Goal: Share content: Distribute website content to other platforms or users

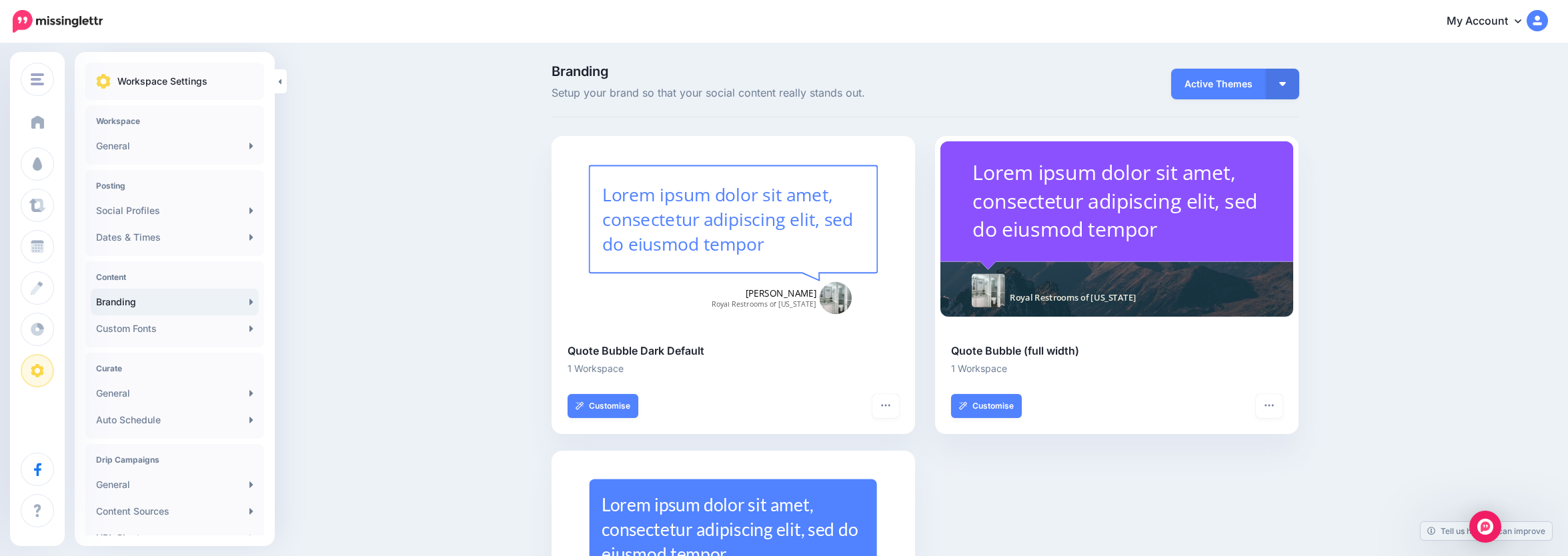
click at [91, 126] on span "Dashboard" at bounding box center [77, 122] width 51 height 12
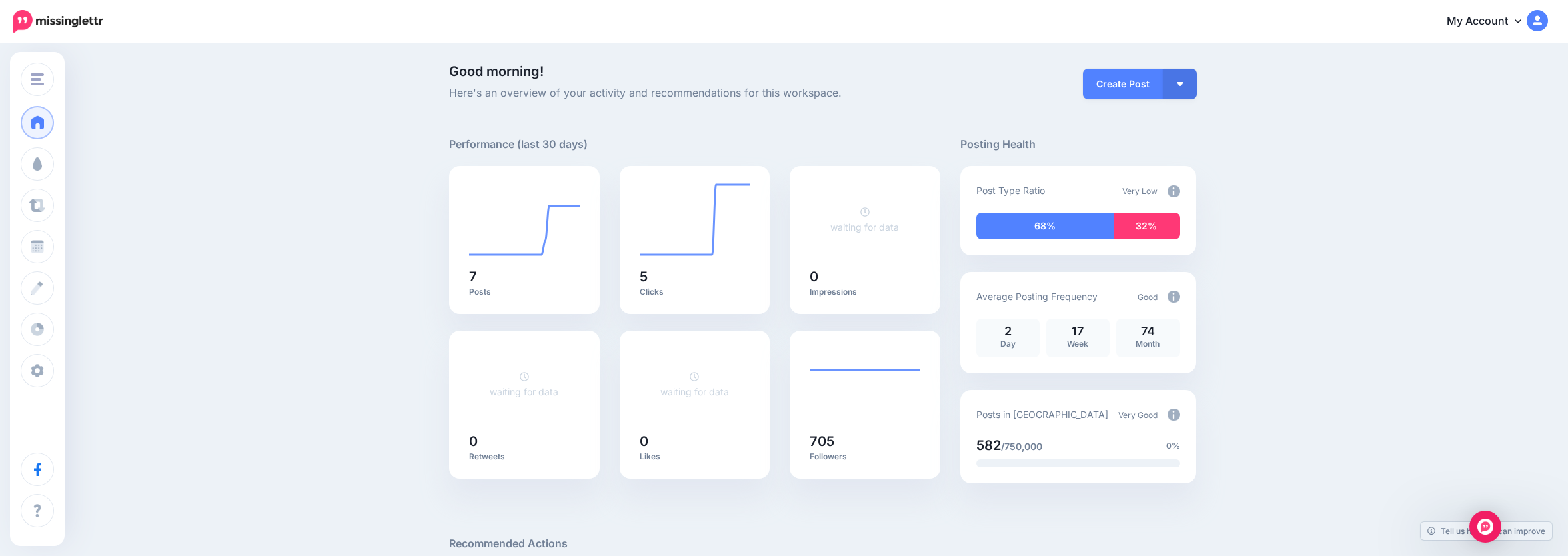
click at [1180, 188] on img at bounding box center [1174, 191] width 12 height 12
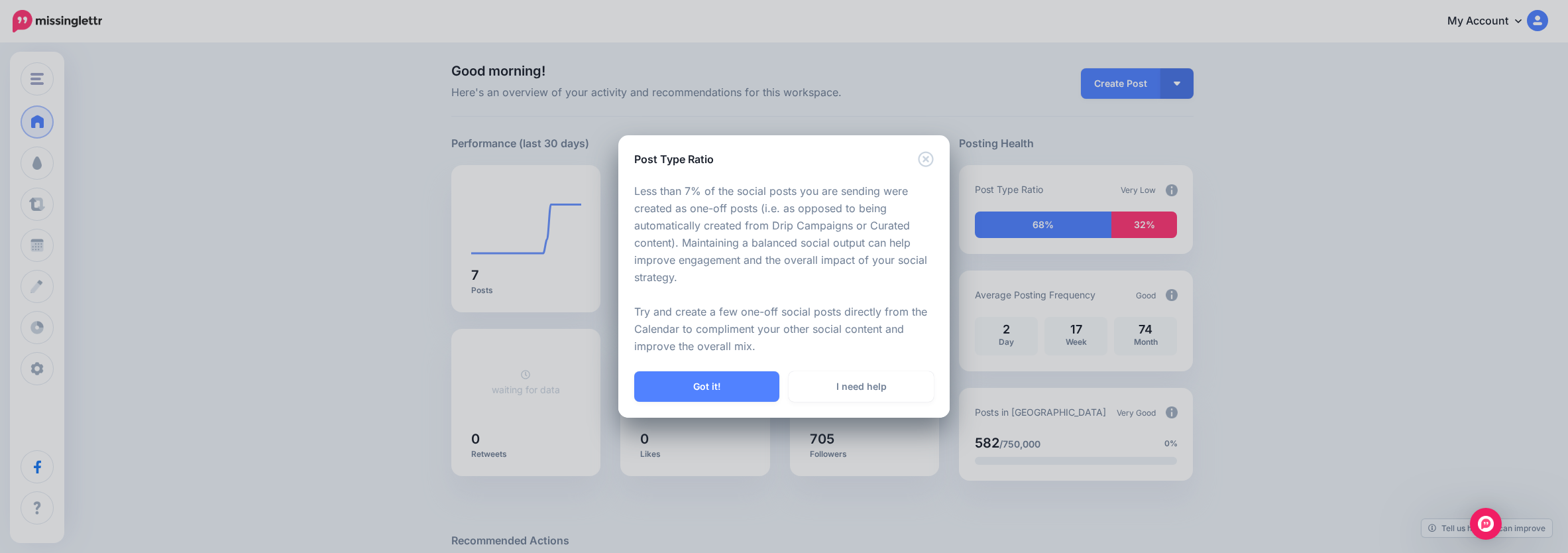
click at [749, 390] on button "Got it!" at bounding box center [707, 386] width 145 height 31
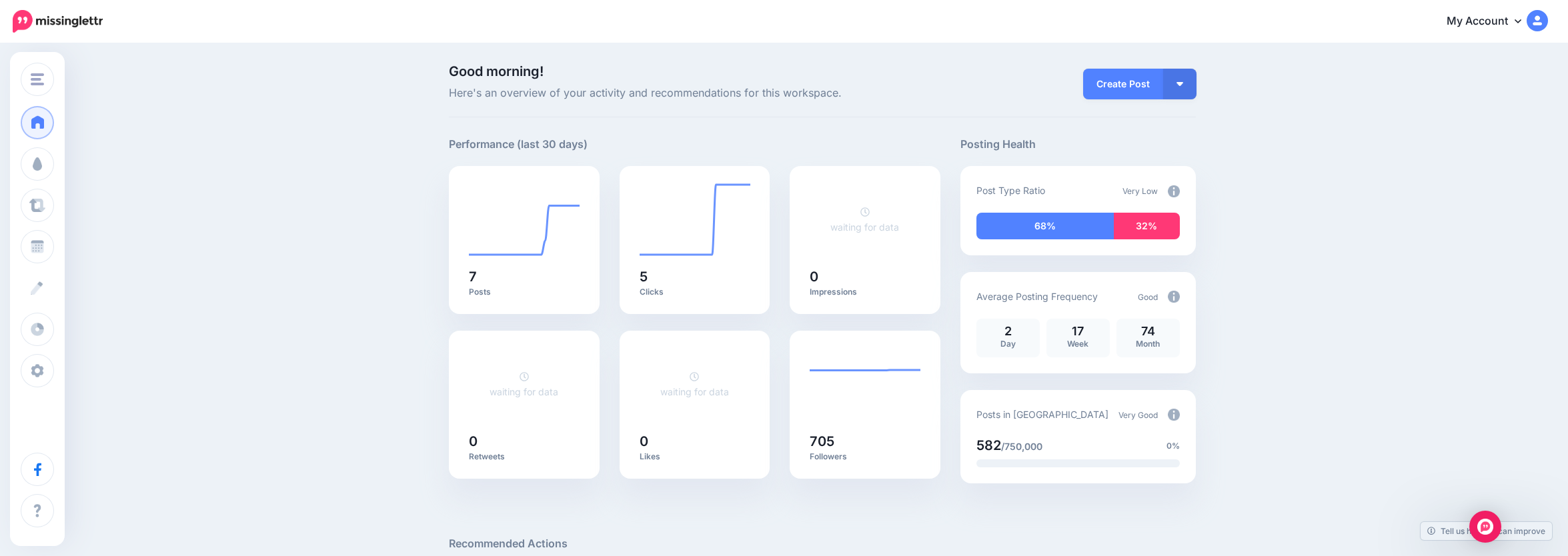
click at [62, 284] on span "Create" at bounding box center [67, 288] width 30 height 12
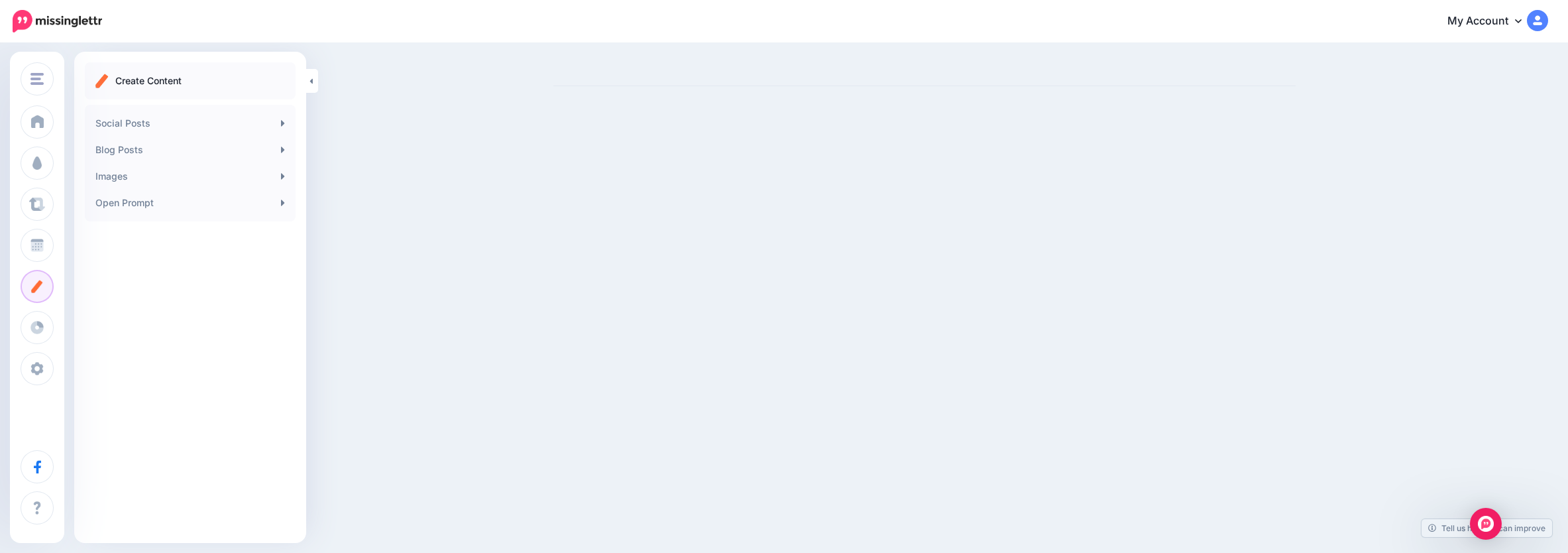
click at [198, 123] on link "Social Posts" at bounding box center [190, 123] width 200 height 26
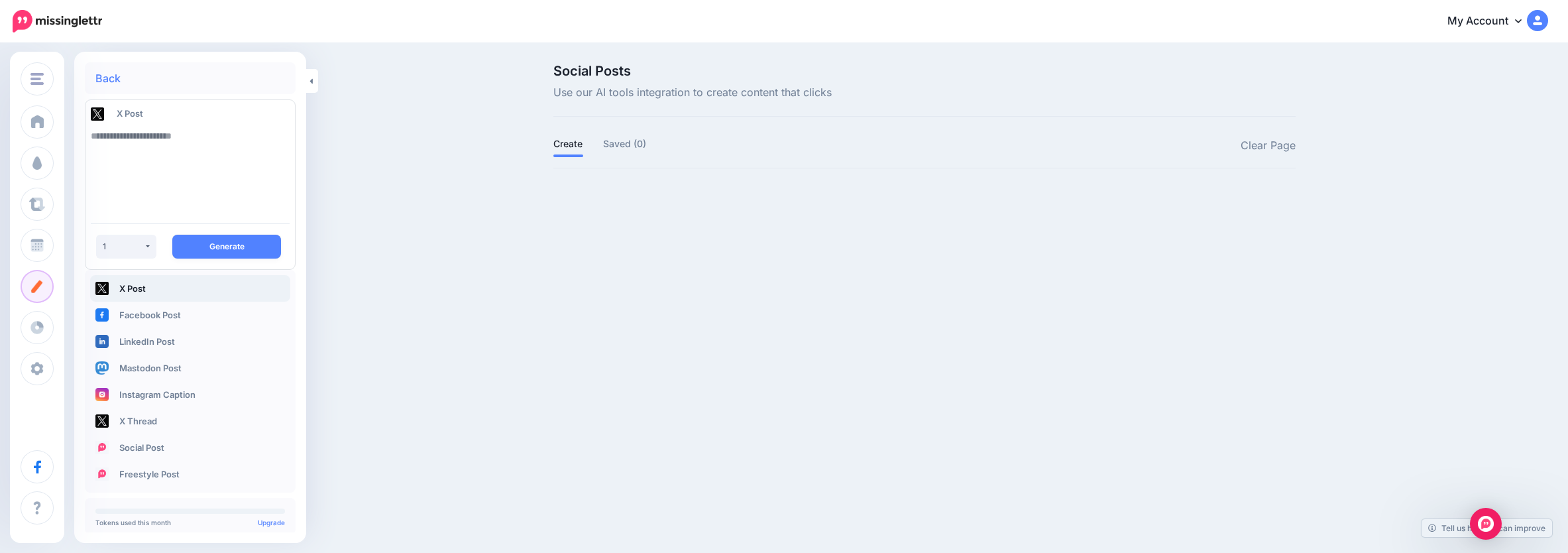
scroll to position [18, 0]
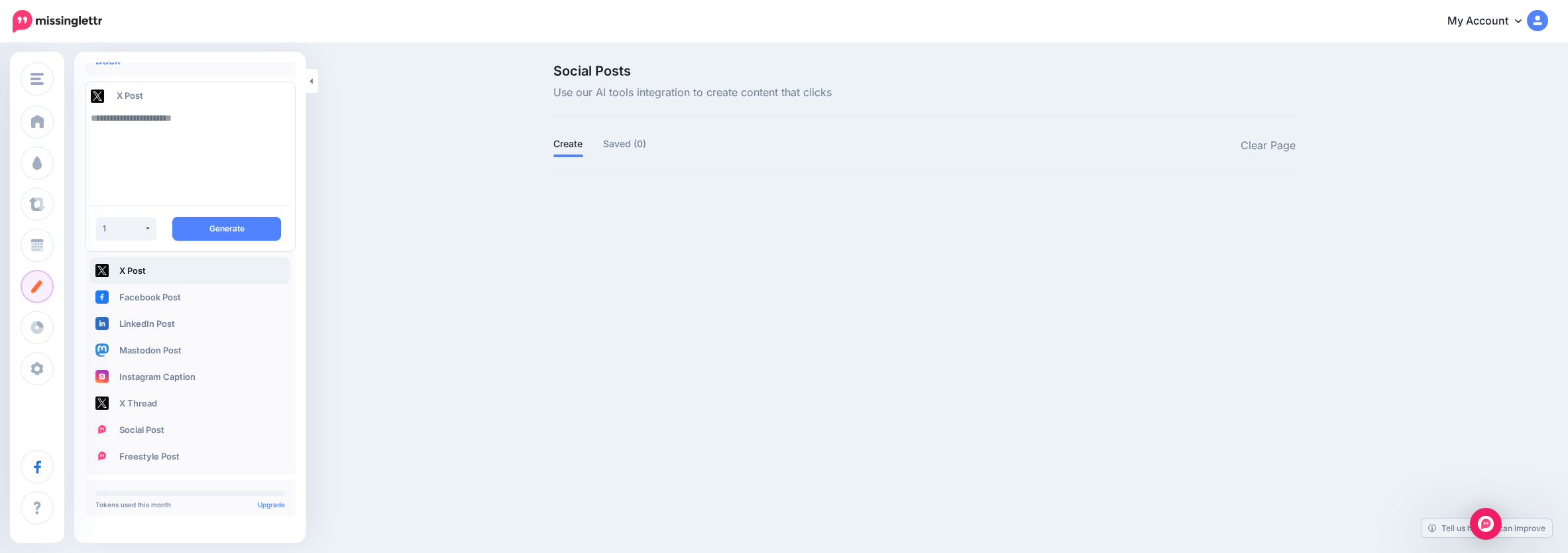
click at [176, 292] on link "Facebook Post" at bounding box center [190, 297] width 200 height 26
click at [226, 373] on link "Instagram Caption" at bounding box center [190, 377] width 200 height 26
click at [102, 126] on textarea at bounding box center [190, 150] width 199 height 90
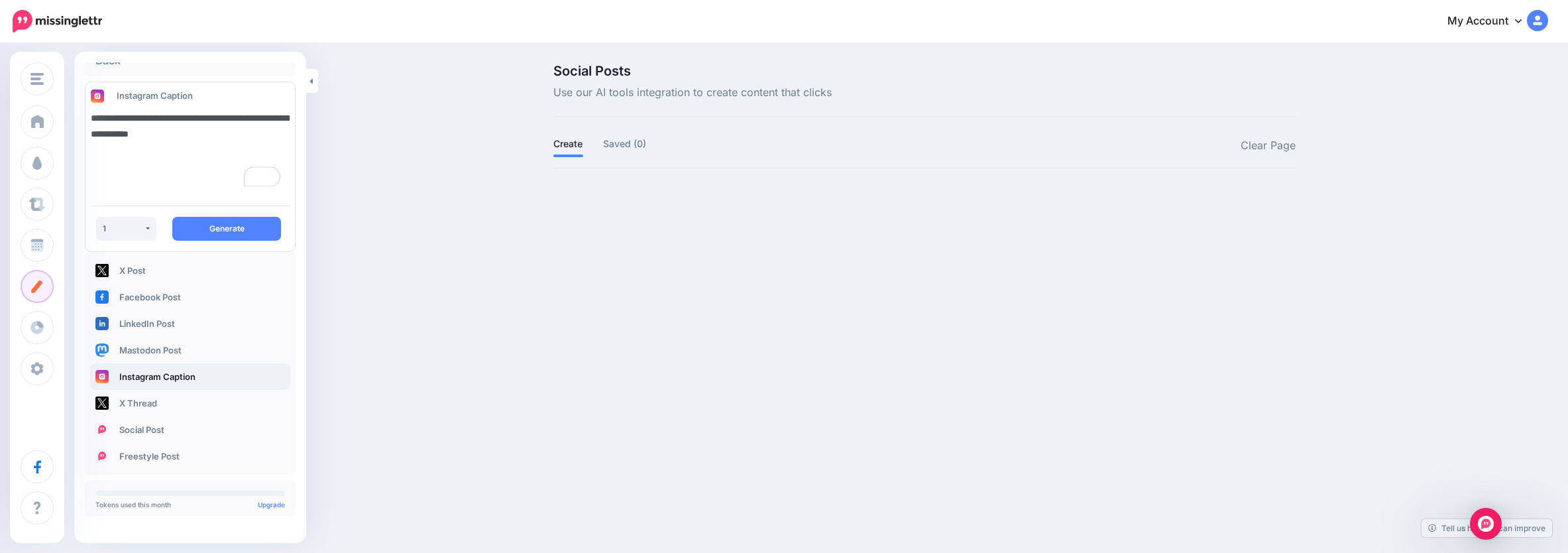
click at [240, 116] on textarea "**********" at bounding box center [190, 150] width 199 height 90
click at [248, 139] on textarea "**********" at bounding box center [190, 150] width 199 height 90
type textarea "**********"
click at [220, 226] on button "Generate" at bounding box center [227, 228] width 109 height 24
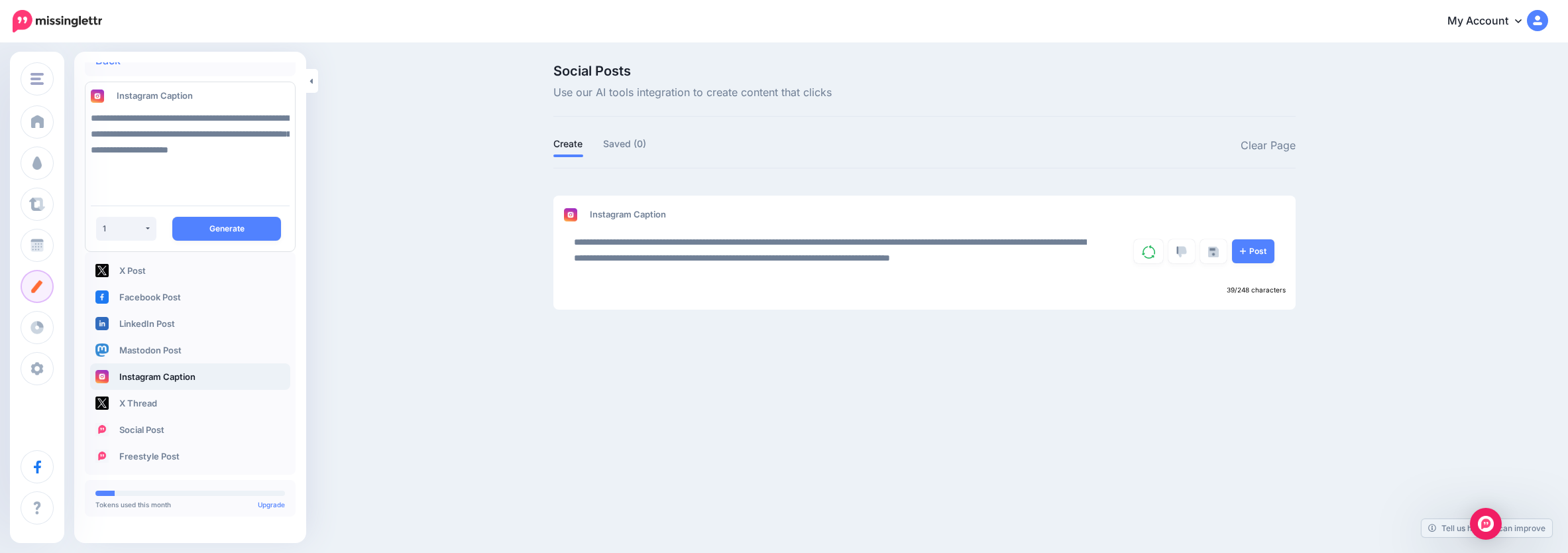
click at [1250, 252] on link "Post" at bounding box center [1253, 251] width 42 height 24
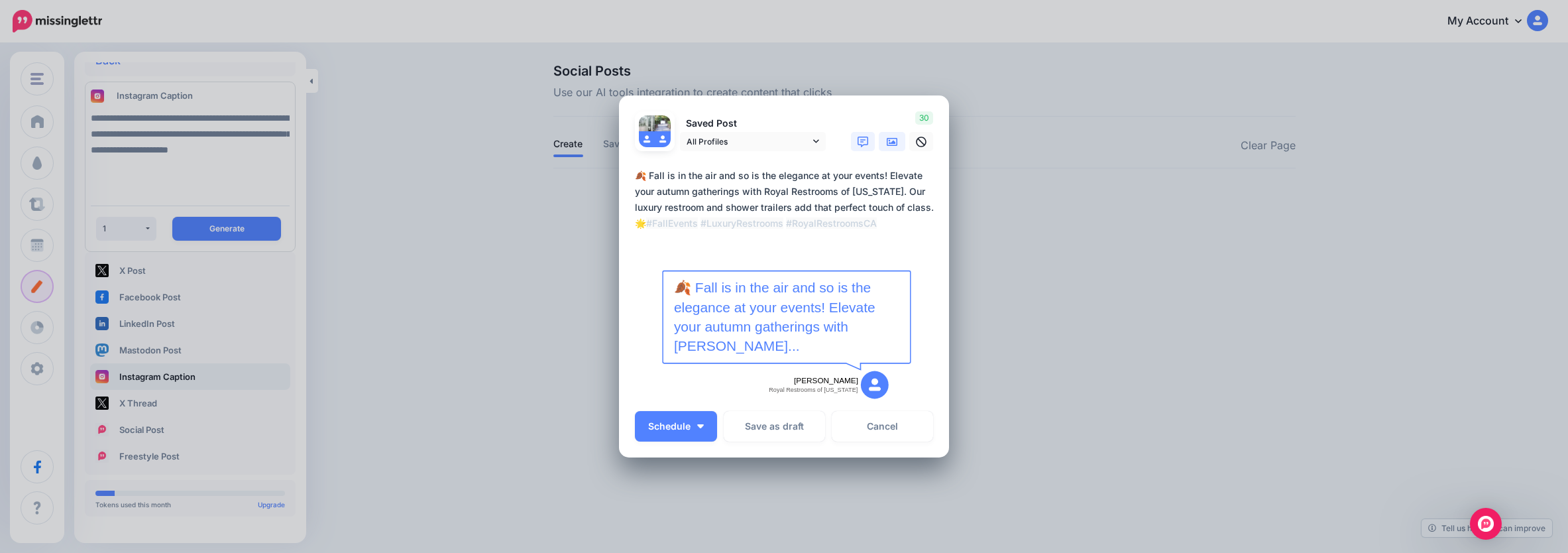
click at [887, 140] on icon at bounding box center [892, 141] width 11 height 11
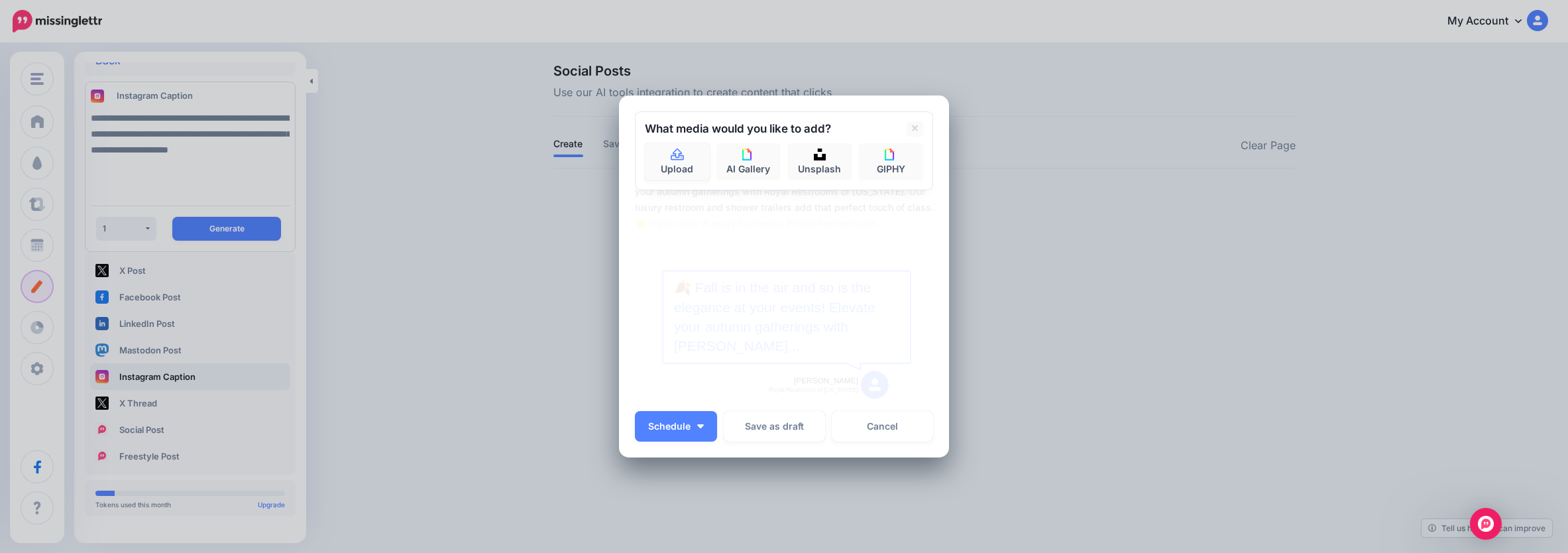
click at [663, 155] on link "Upload" at bounding box center [677, 161] width 65 height 37
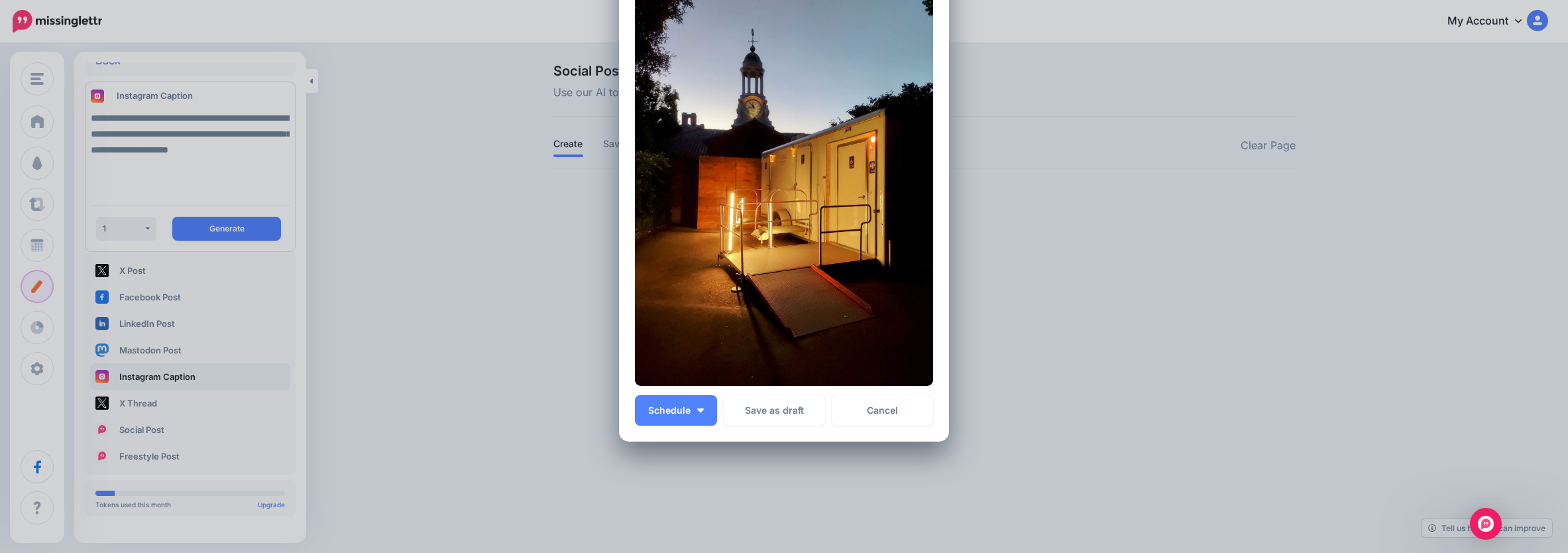
scroll to position [152, 0]
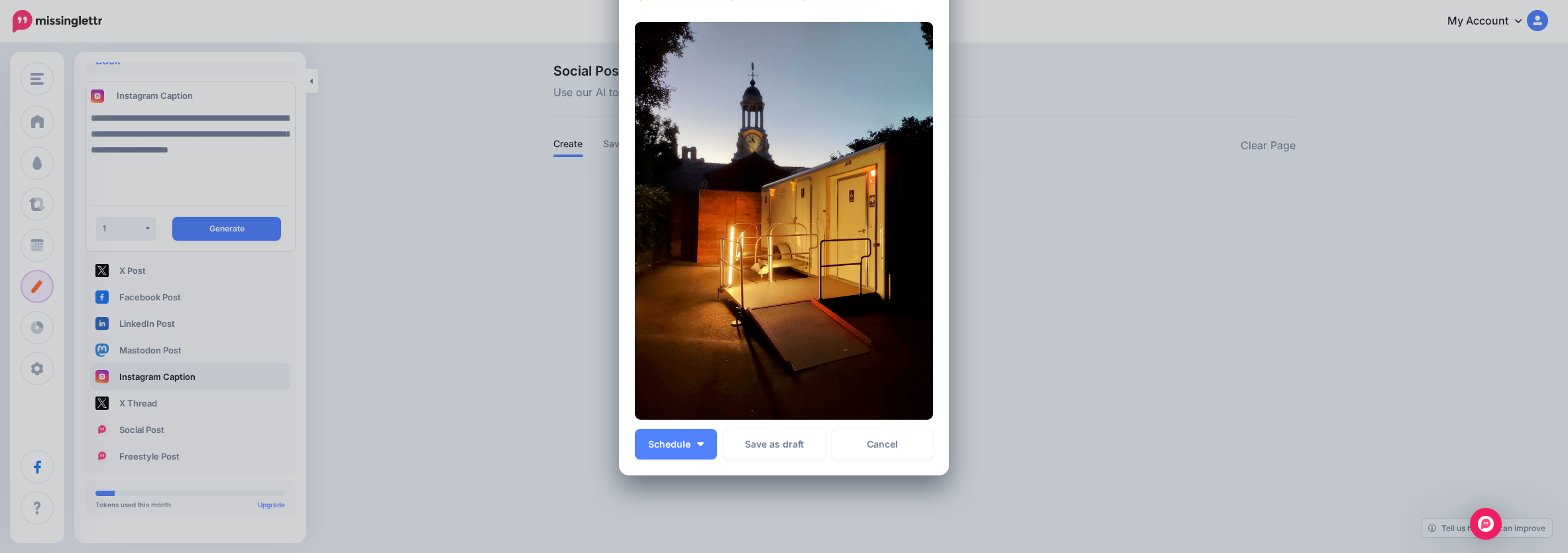
click at [671, 449] on span "Schedule" at bounding box center [669, 444] width 42 height 9
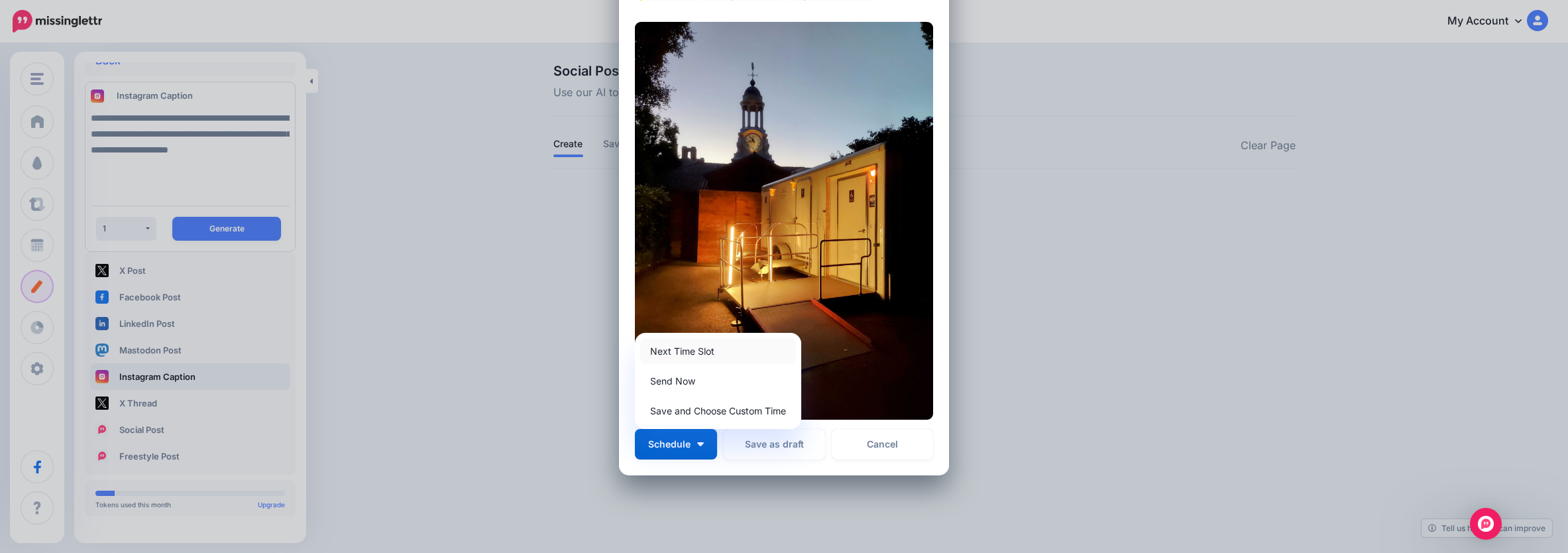
click at [696, 350] on link "Next Time Slot" at bounding box center [718, 350] width 156 height 26
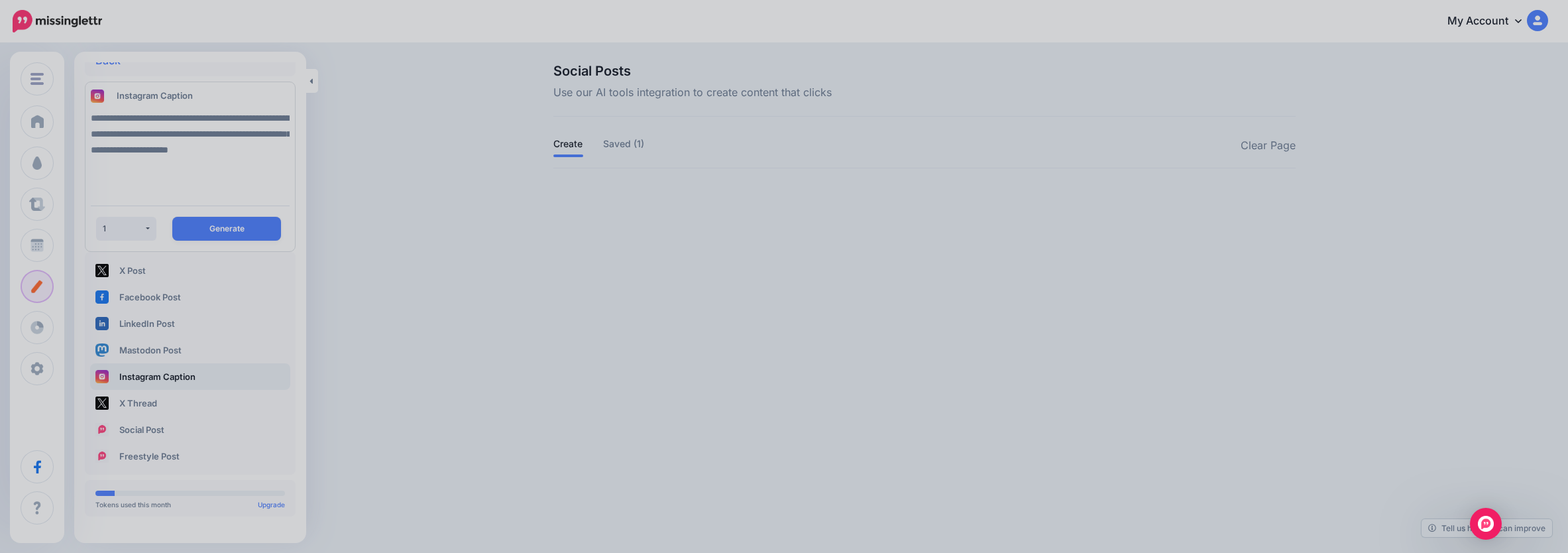
scroll to position [0, 0]
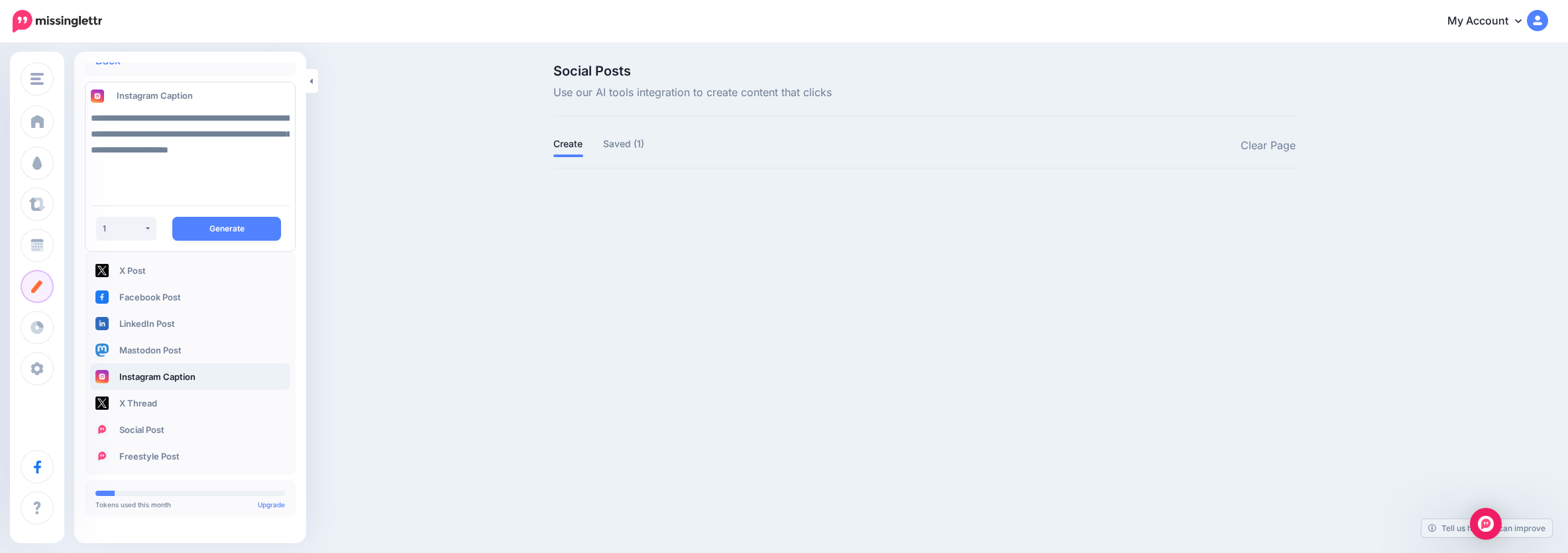
click at [615, 140] on link "Saved (1)" at bounding box center [624, 143] width 42 height 16
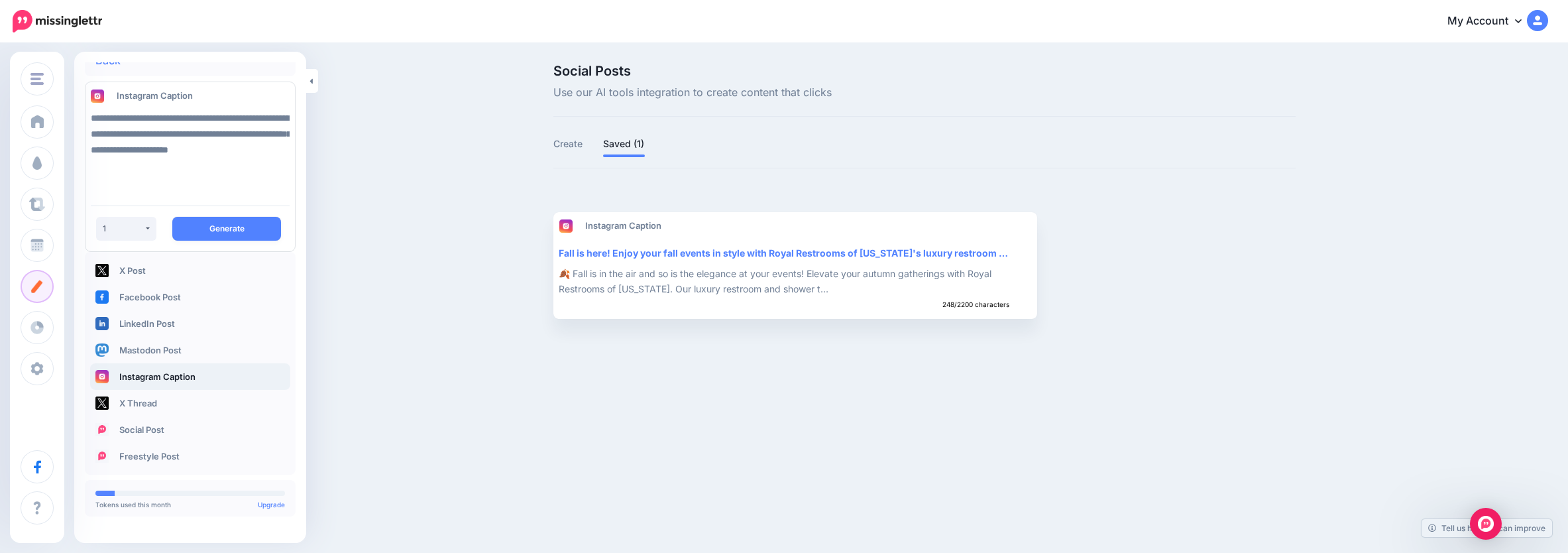
click at [1065, 269] on link "Share Post" at bounding box center [1079, 265] width 64 height 24
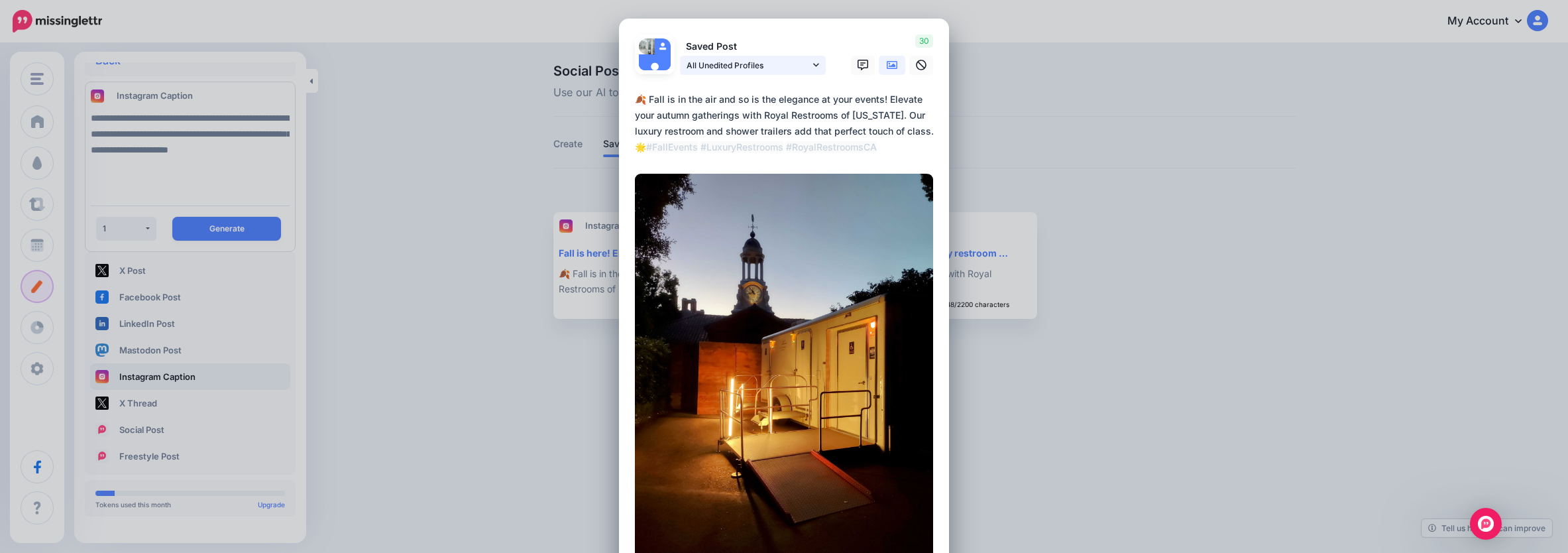
click at [806, 66] on link "All Unedited Profiles" at bounding box center [753, 64] width 146 height 19
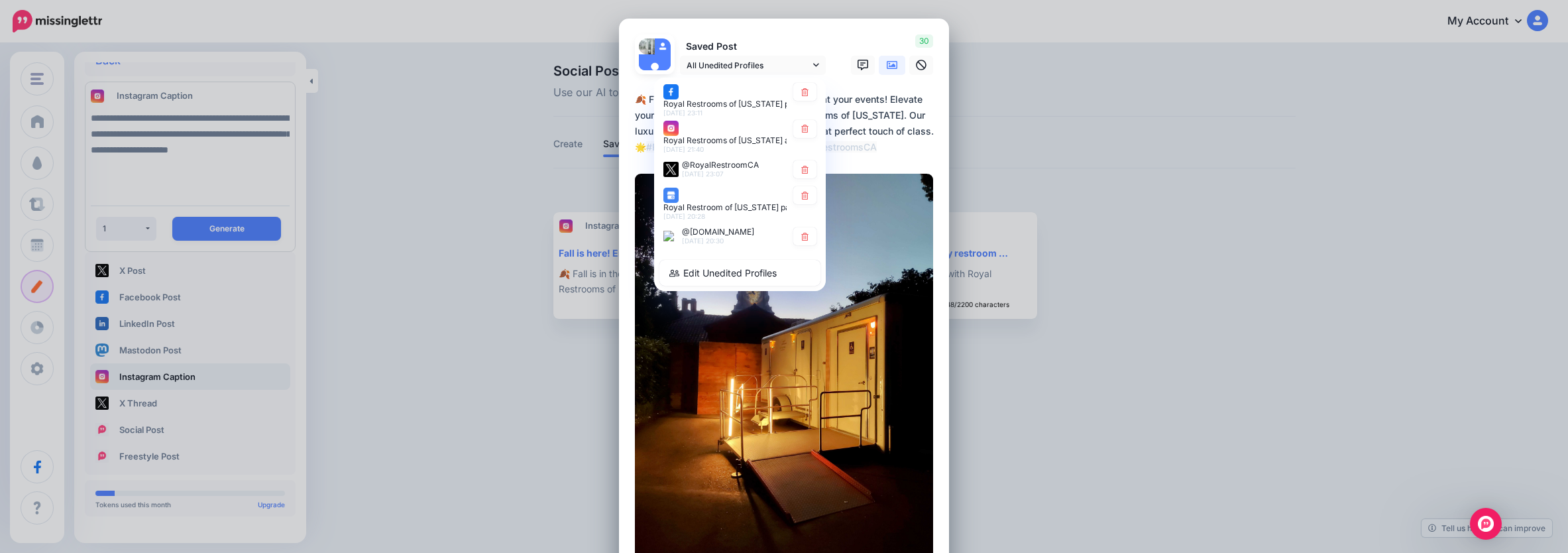
click at [1080, 108] on div "Edit Post Loading Saved Post" at bounding box center [784, 276] width 1568 height 553
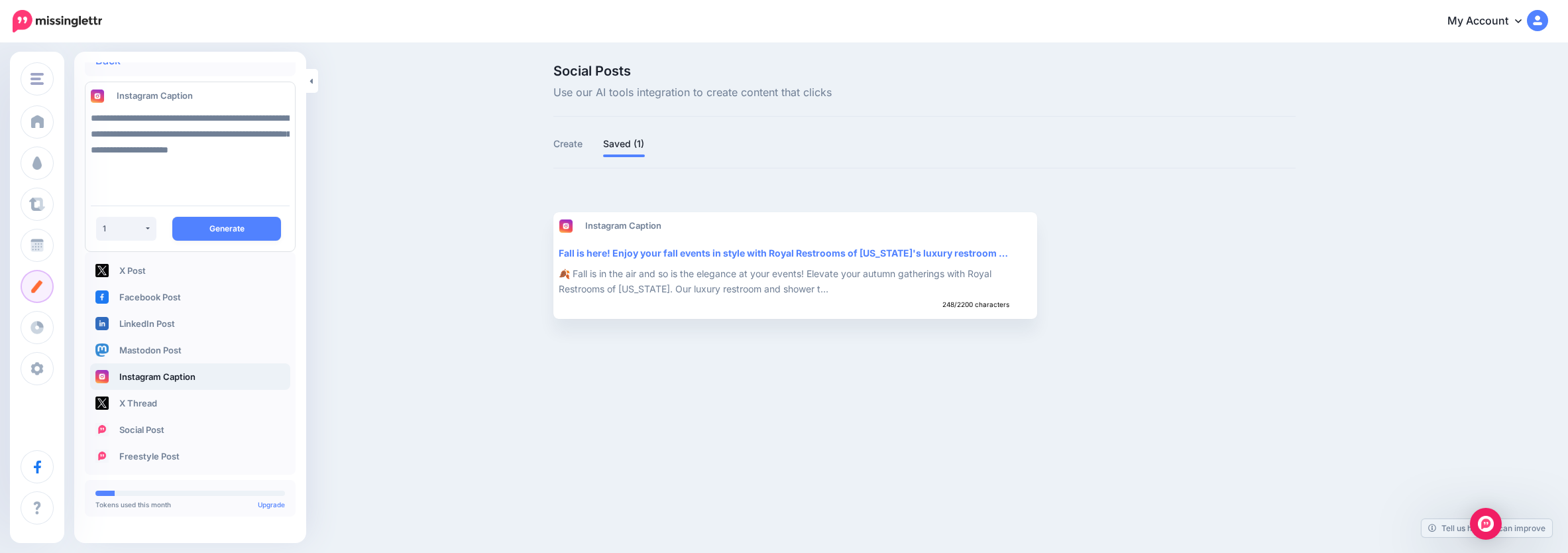
click at [563, 146] on link "Create" at bounding box center [568, 143] width 30 height 16
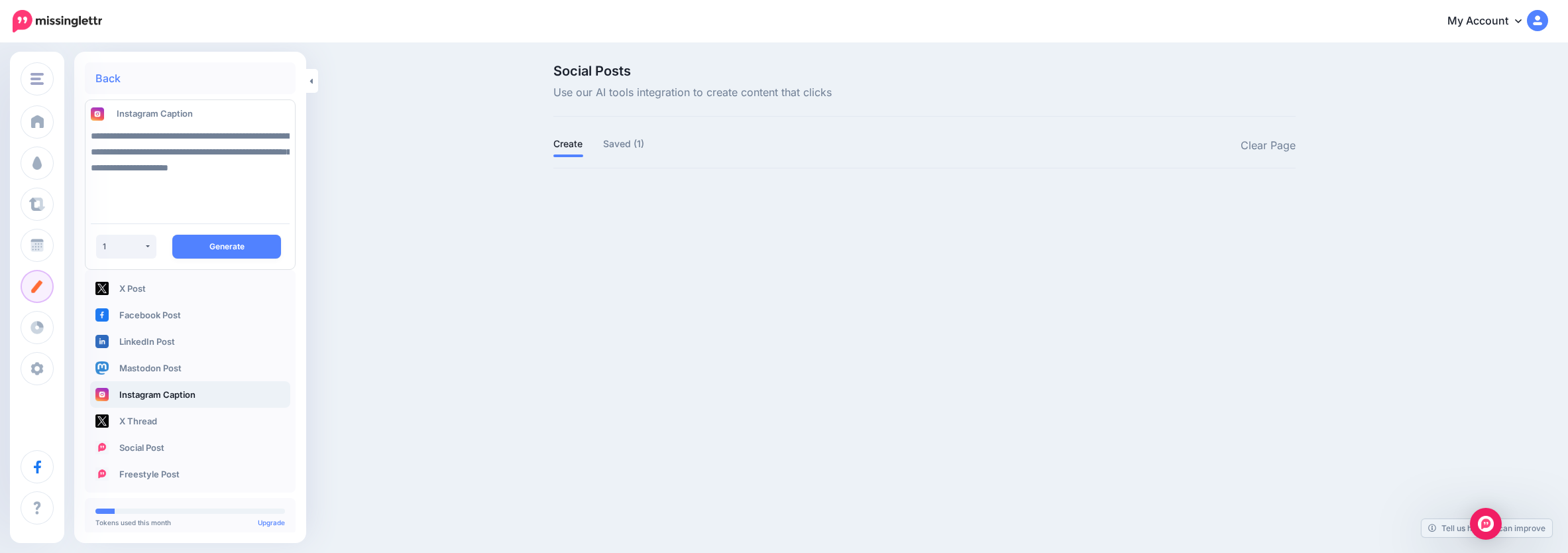
click at [107, 75] on link "Back" at bounding box center [108, 78] width 25 height 11
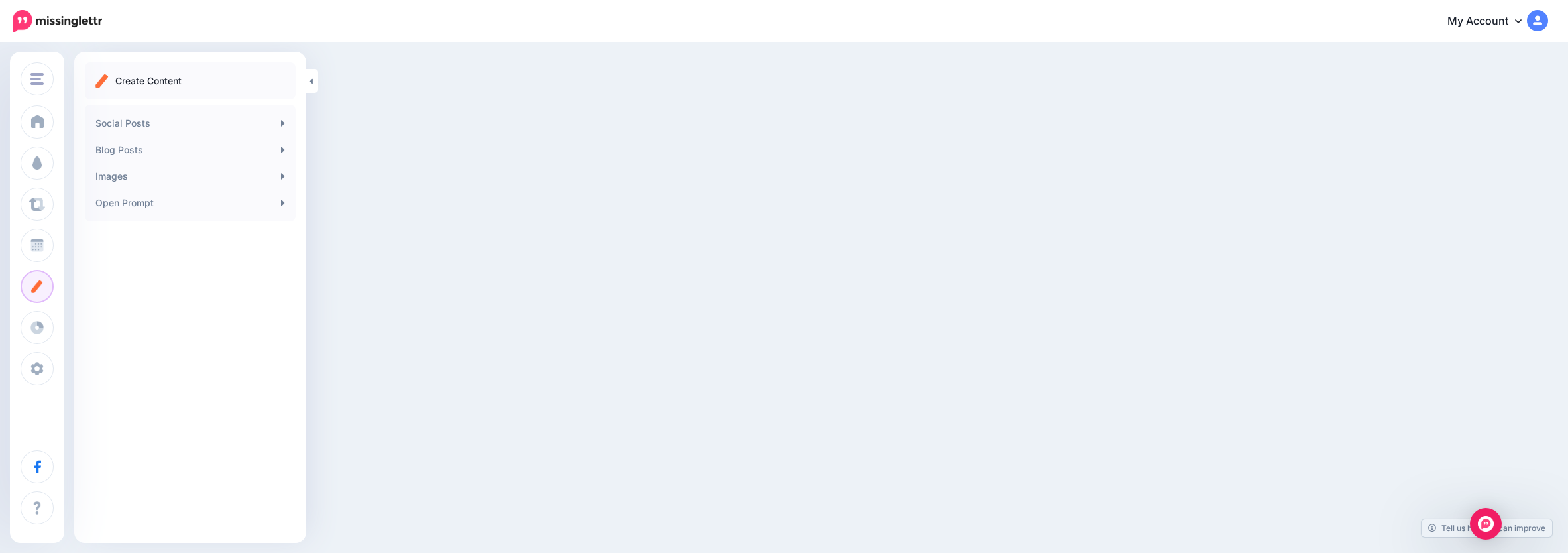
click at [128, 120] on link "Social Posts" at bounding box center [190, 123] width 200 height 26
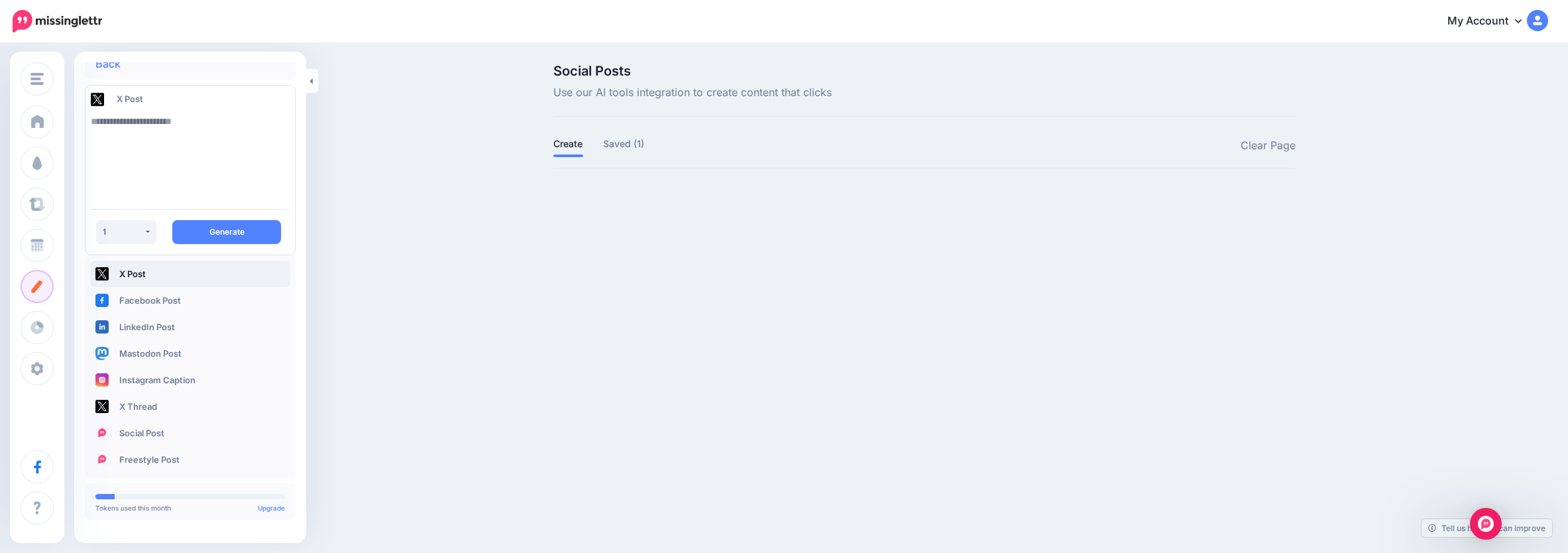
scroll to position [18, 0]
click at [188, 386] on link "Instagram Caption" at bounding box center [190, 377] width 200 height 26
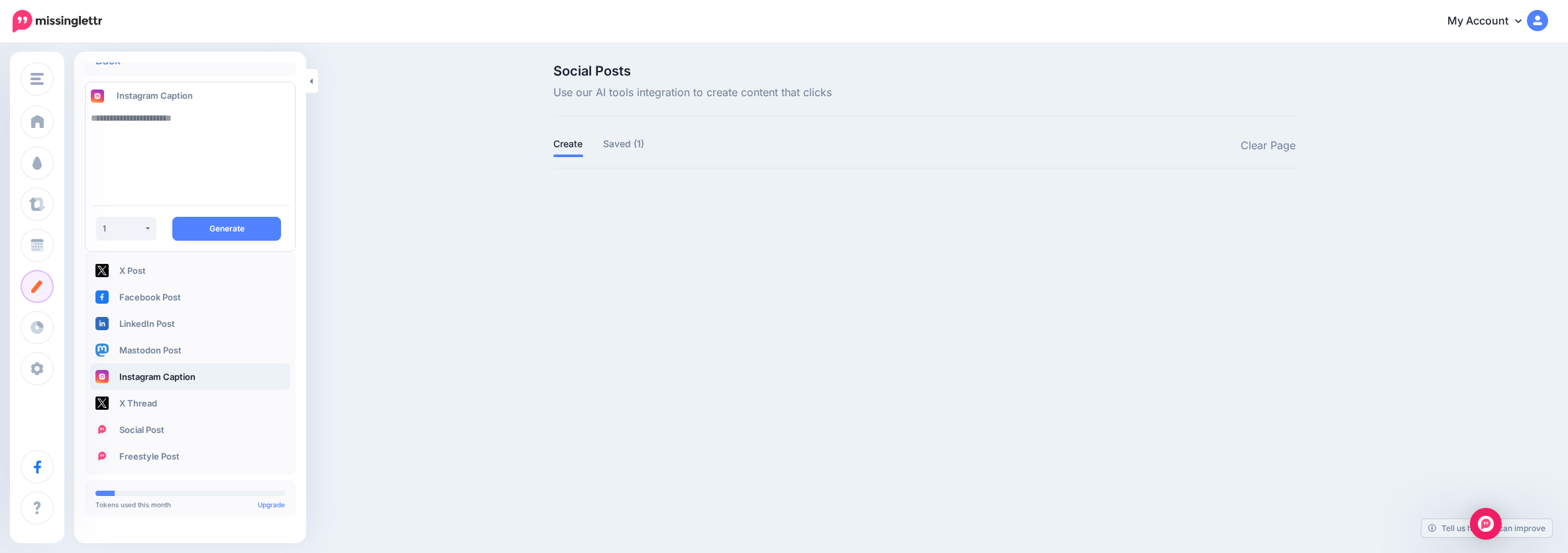
click at [134, 122] on textarea at bounding box center [190, 150] width 199 height 90
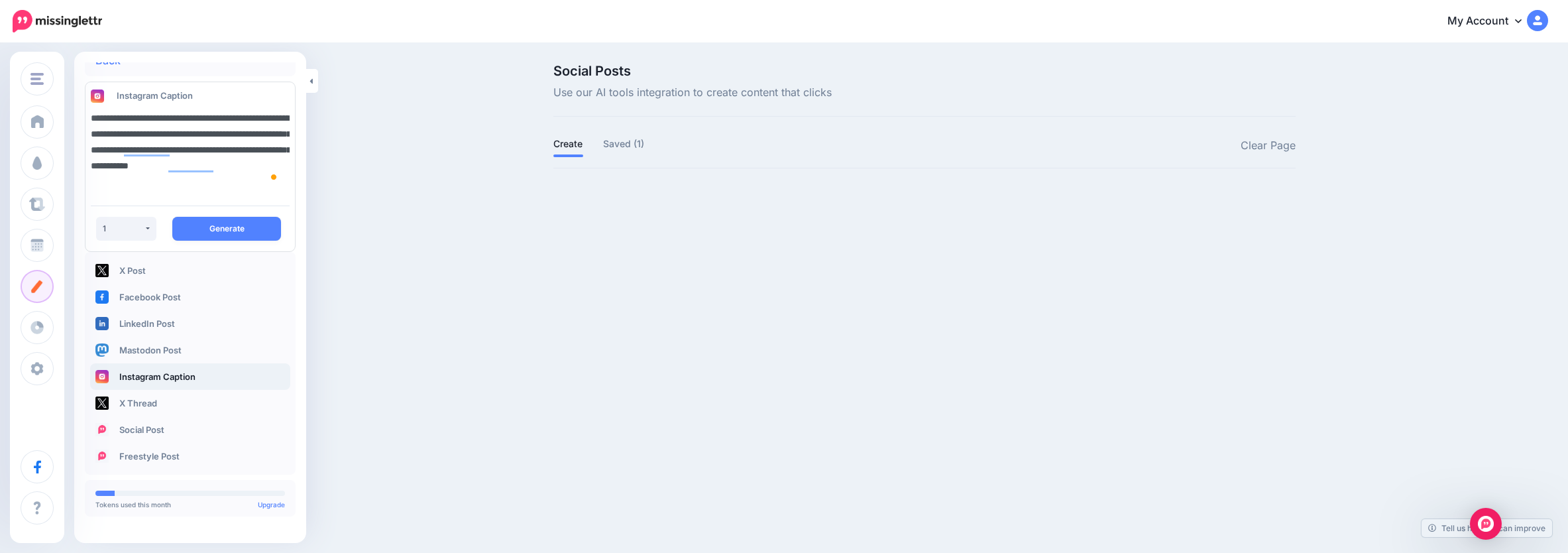
type textarea "**********"
click at [250, 226] on button "Generate" at bounding box center [227, 228] width 109 height 24
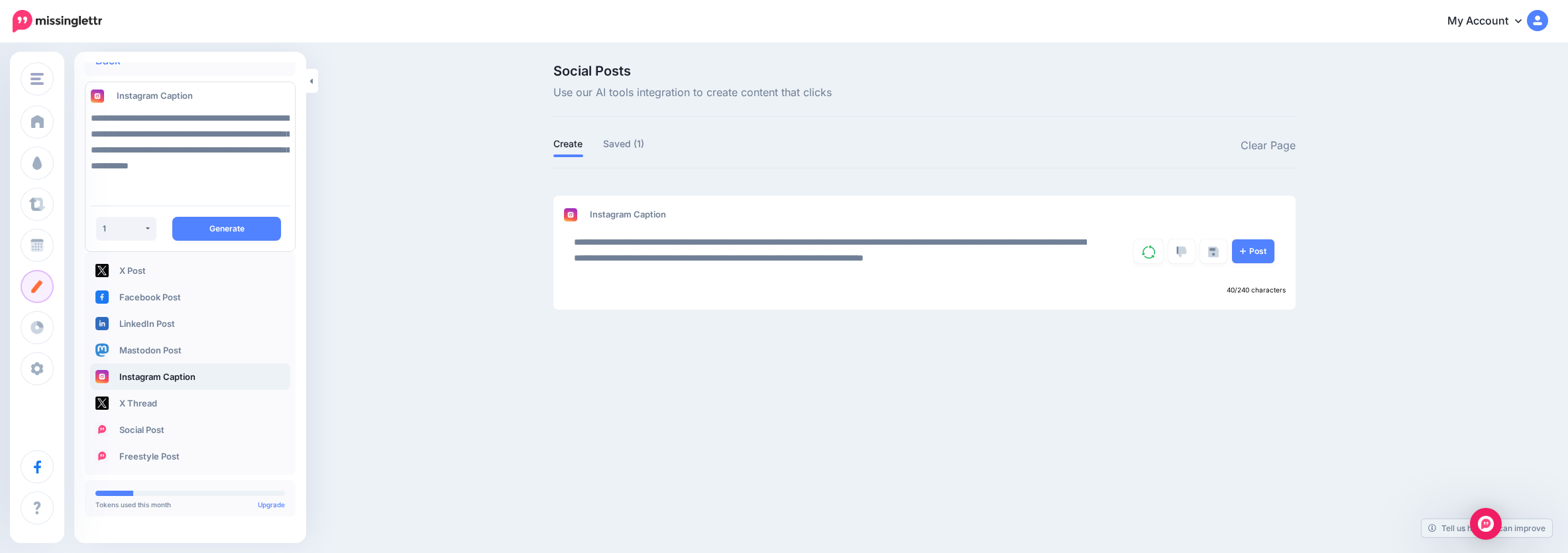
click at [1252, 250] on link "Post" at bounding box center [1253, 251] width 42 height 24
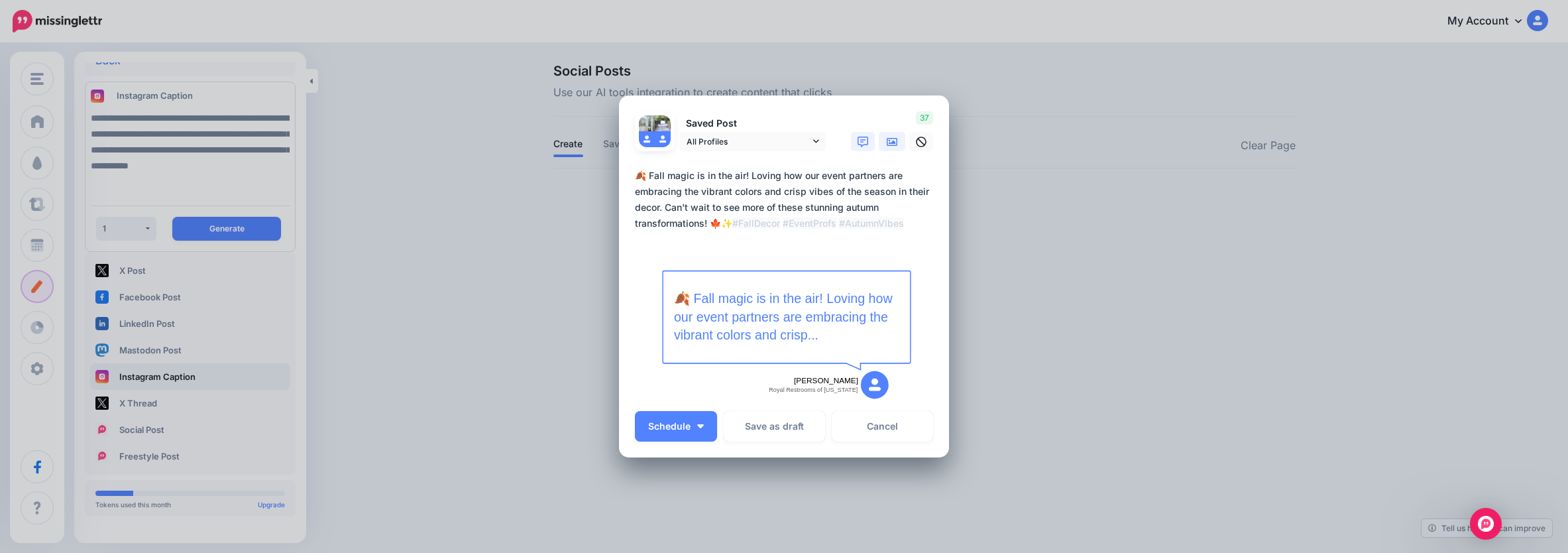
click at [887, 141] on icon at bounding box center [892, 141] width 11 height 11
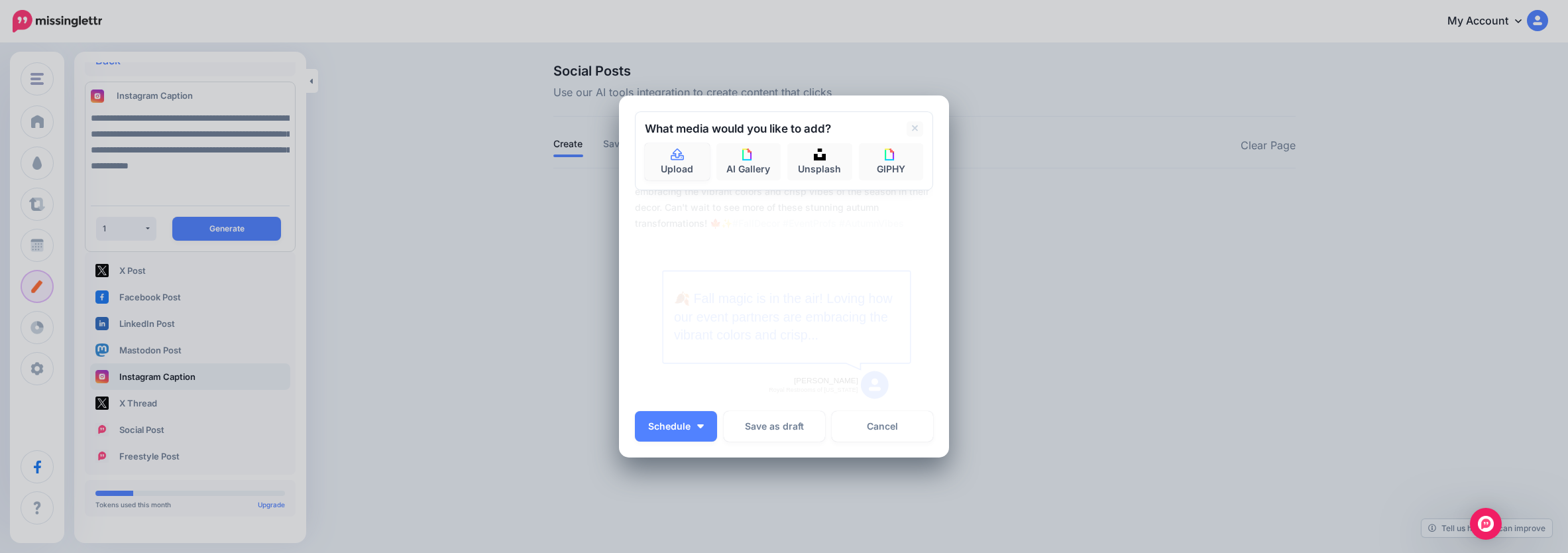
click at [666, 169] on link "Upload" at bounding box center [677, 161] width 65 height 37
click at [868, 422] on link "Cancel" at bounding box center [882, 426] width 102 height 31
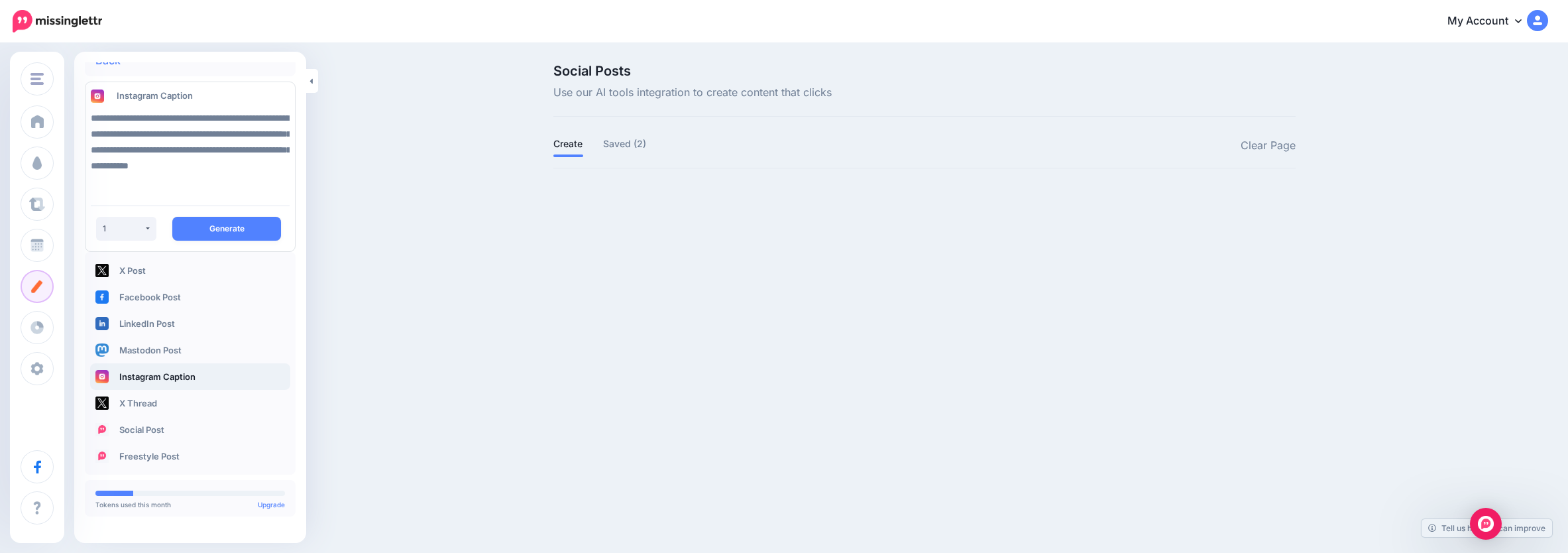
click at [639, 137] on link "Saved (2)" at bounding box center [625, 143] width 44 height 16
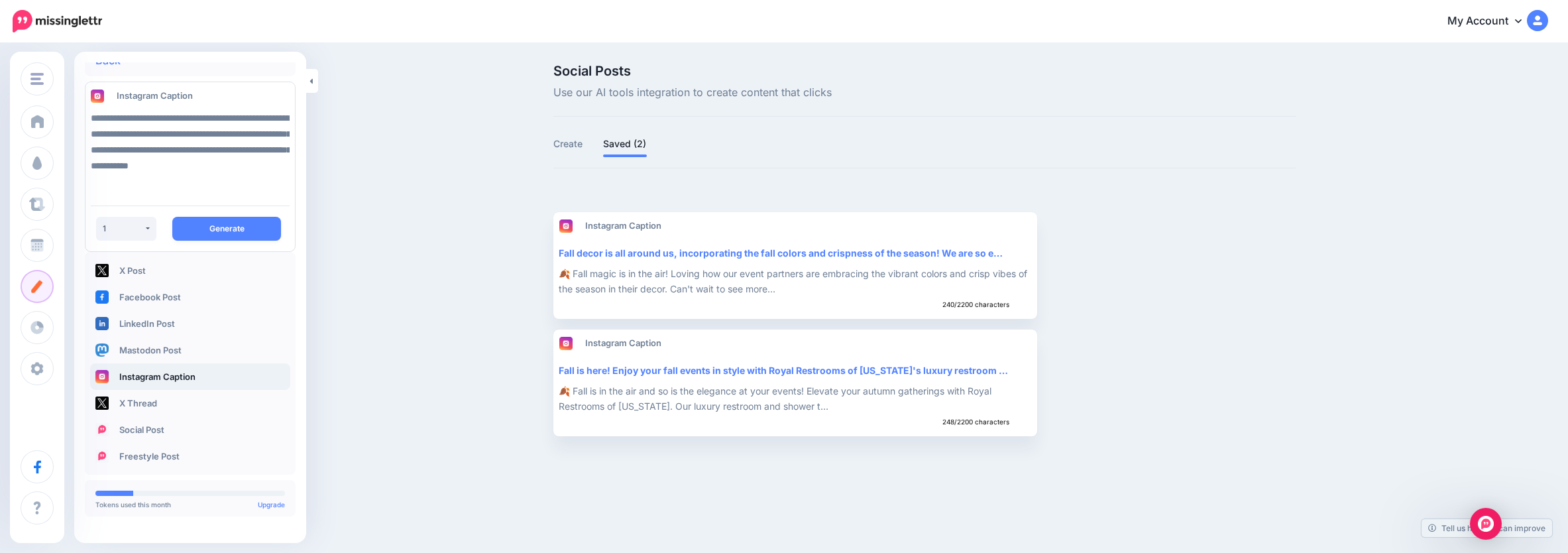
click at [882, 257] on div "Fall decor is all around us, incorporating the fall colors and crispness of the…" at bounding box center [794, 253] width 471 height 15
click at [712, 259] on div "Fall decor is all around us, incorporating the fall colors and crispness of the…" at bounding box center [794, 253] width 471 height 15
click at [1160, 267] on button "button" at bounding box center [1156, 265] width 21 height 24
click at [1124, 207] on div at bounding box center [924, 204] width 743 height 17
click at [644, 251] on div "Fall decor is all around us, incorporating the fall colors and crispness of the…" at bounding box center [794, 253] width 471 height 15
